Goal: Navigation & Orientation: Find specific page/section

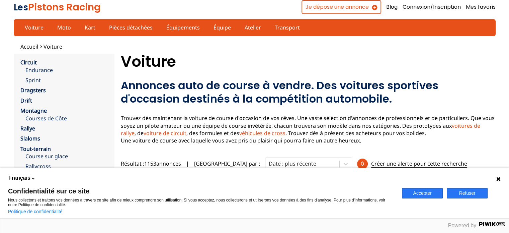
click at [420, 192] on button "Accepter" at bounding box center [422, 193] width 41 height 10
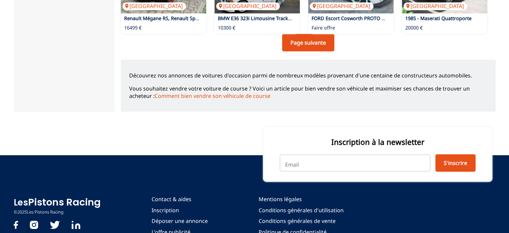
scroll to position [497, 0]
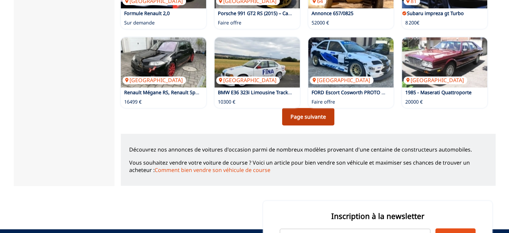
click at [321, 118] on link "Page suivante" at bounding box center [308, 116] width 52 height 17
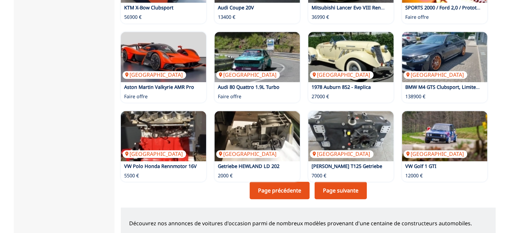
scroll to position [435, 0]
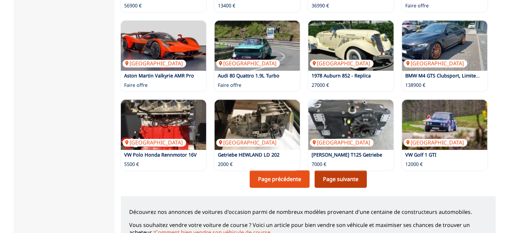
click at [327, 176] on link "Page suivante" at bounding box center [341, 178] width 52 height 17
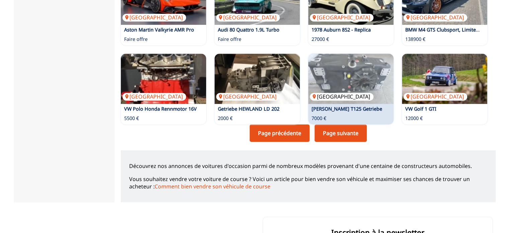
scroll to position [535, 0]
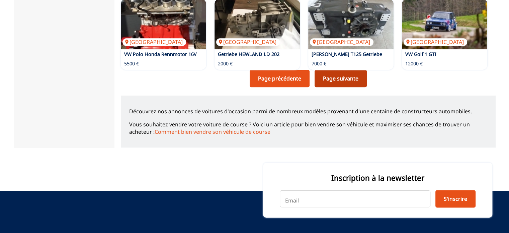
click at [359, 80] on link "Page suivante" at bounding box center [341, 78] width 52 height 17
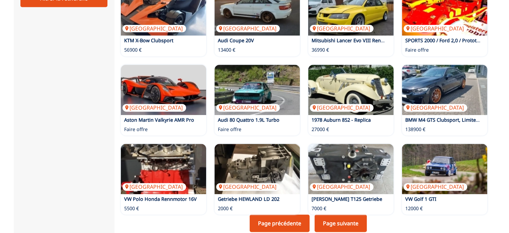
scroll to position [402, 0]
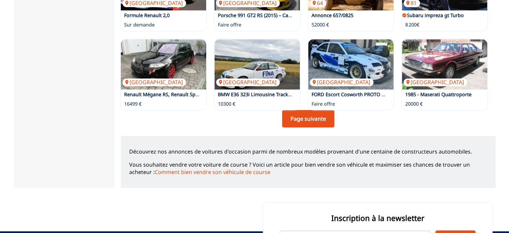
scroll to position [497, 0]
